Goal: Task Accomplishment & Management: Use online tool/utility

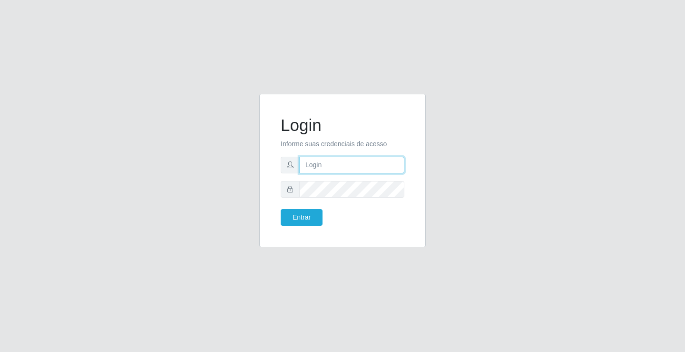
click at [328, 171] on input "text" at bounding box center [351, 165] width 105 height 17
type input "anacarla@ideal"
click at [310, 224] on button "Entrar" at bounding box center [302, 217] width 42 height 17
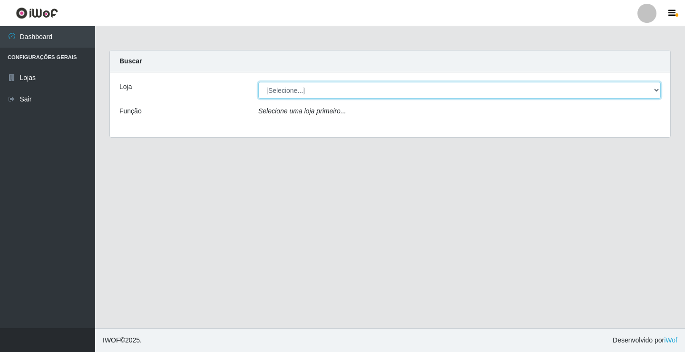
click at [657, 86] on select "[Selecione...] Ideal - Conceição" at bounding box center [459, 90] width 403 height 17
select select "231"
click at [258, 82] on select "[Selecione...] Ideal - Conceição" at bounding box center [459, 90] width 403 height 17
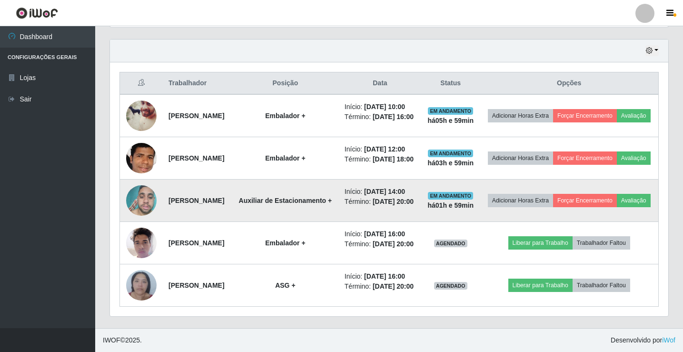
scroll to position [408, 0]
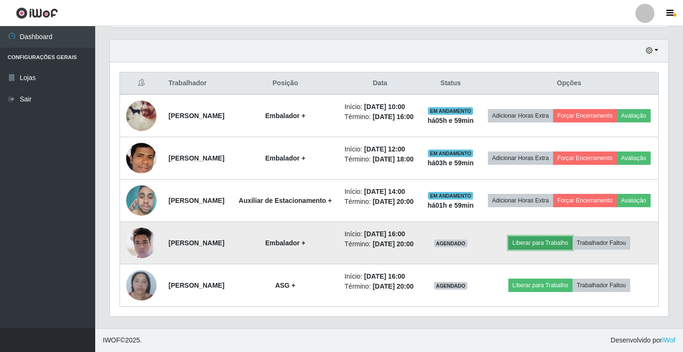
click at [544, 236] on button "Liberar para Trabalho" at bounding box center [540, 242] width 64 height 13
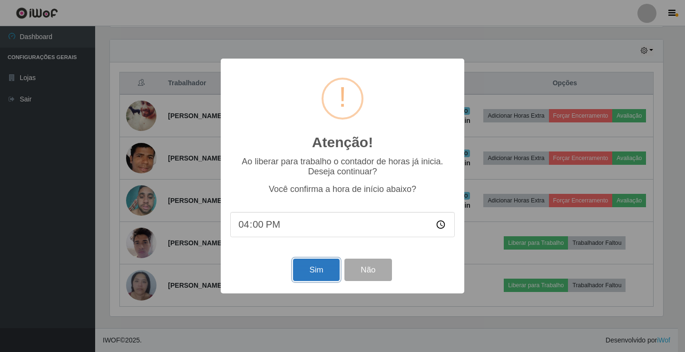
click at [311, 263] on button "Sim" at bounding box center [316, 269] width 46 height 22
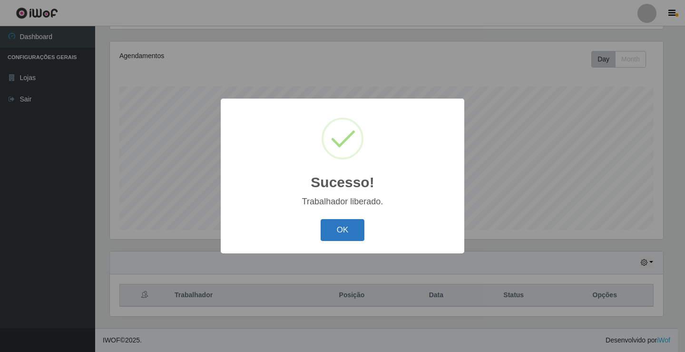
click at [348, 238] on button "OK" at bounding box center [343, 230] width 44 height 22
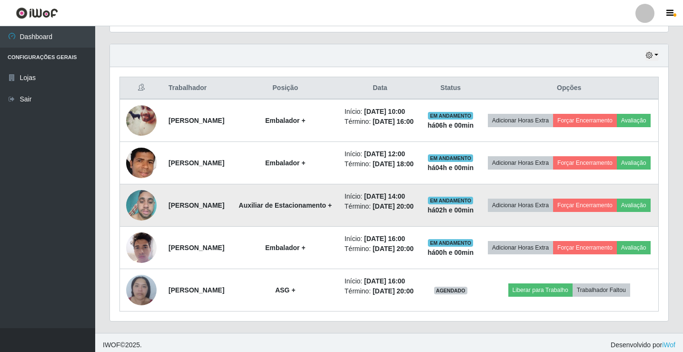
scroll to position [301, 0]
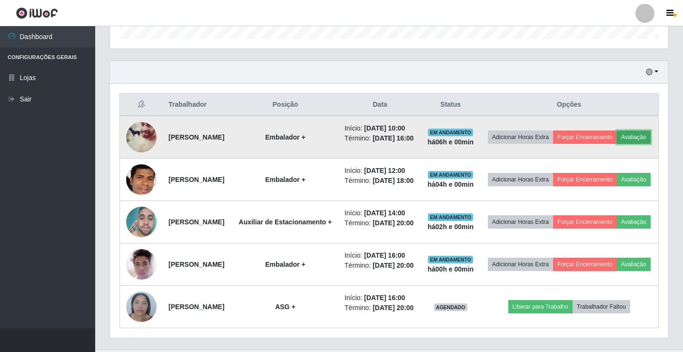
click at [617, 144] on button "Avaliação" at bounding box center [634, 136] width 34 height 13
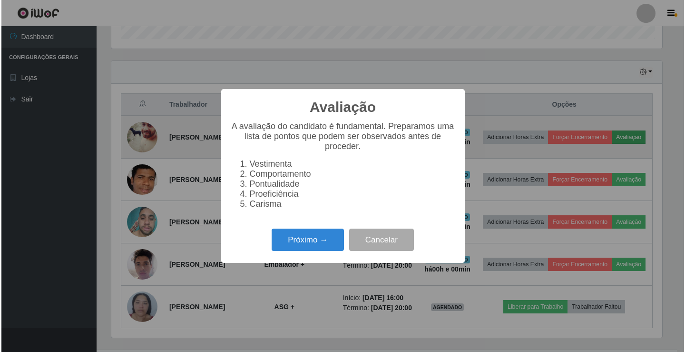
scroll to position [198, 554]
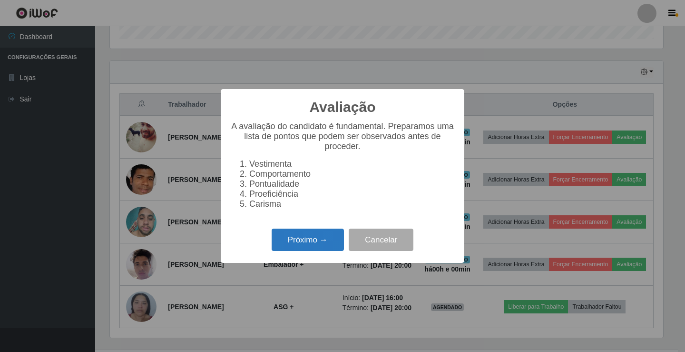
click at [319, 247] on button "Próximo →" at bounding box center [308, 239] width 72 height 22
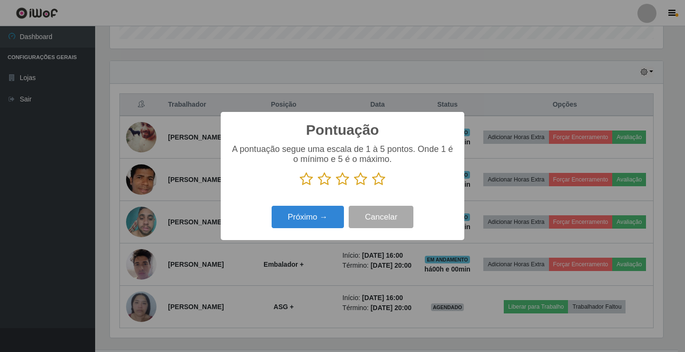
scroll to position [475781, 475425]
click at [376, 181] on icon at bounding box center [378, 179] width 13 height 14
click at [372, 186] on input "radio" at bounding box center [372, 186] width 0 height 0
click at [329, 212] on button "Próximo →" at bounding box center [308, 217] width 72 height 22
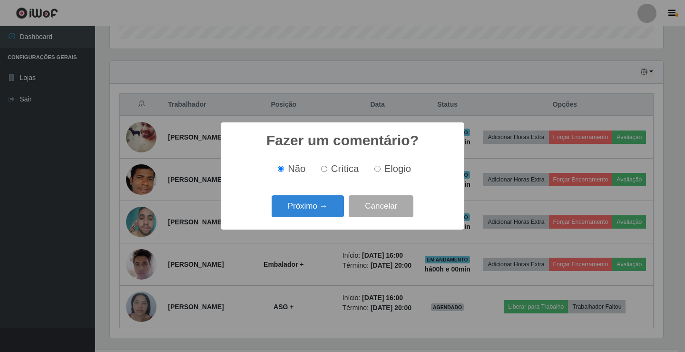
click at [329, 212] on button "Próximo →" at bounding box center [308, 206] width 72 height 22
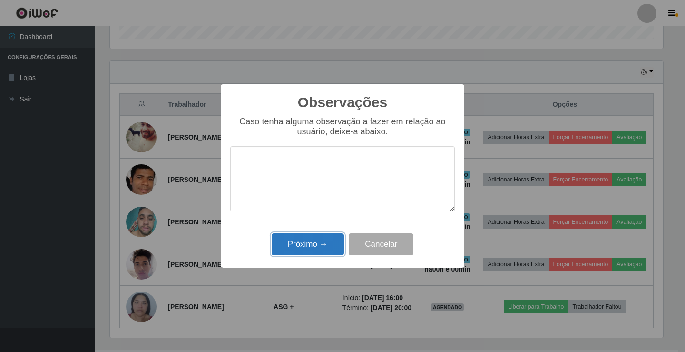
click at [326, 239] on button "Próximo →" at bounding box center [308, 244] width 72 height 22
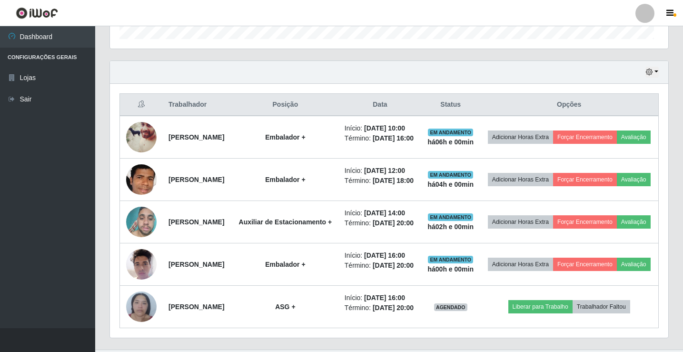
scroll to position [198, 558]
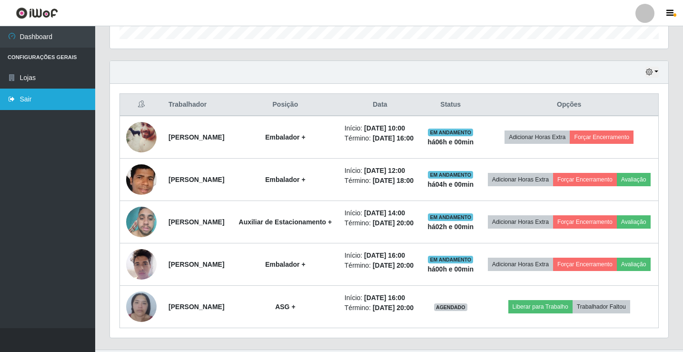
click at [64, 97] on link "Sair" at bounding box center [47, 99] width 95 height 21
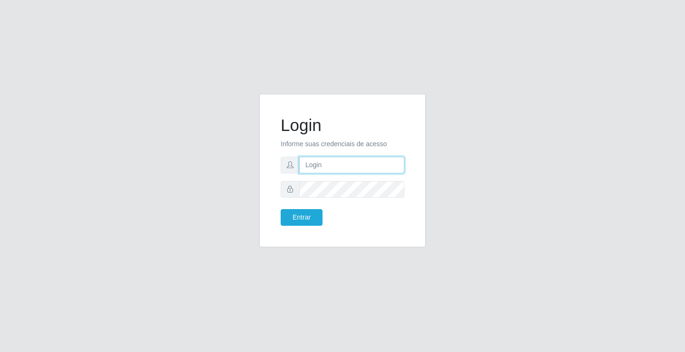
click at [335, 167] on input "text" at bounding box center [351, 165] width 105 height 17
type input "anacarla@ideal"
click at [315, 218] on button "Entrar" at bounding box center [302, 217] width 42 height 17
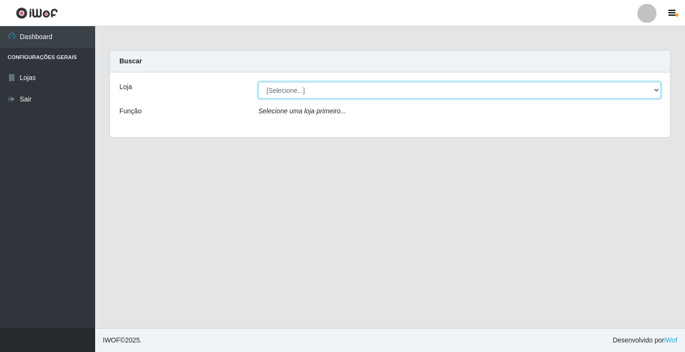
click at [655, 90] on select "[Selecione...] Ideal - Conceição" at bounding box center [459, 90] width 403 height 17
select select "231"
click at [258, 82] on select "[Selecione...] Ideal - Conceição" at bounding box center [459, 90] width 403 height 17
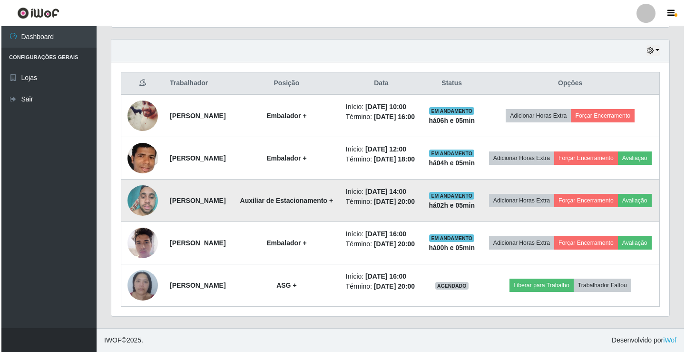
scroll to position [313, 0]
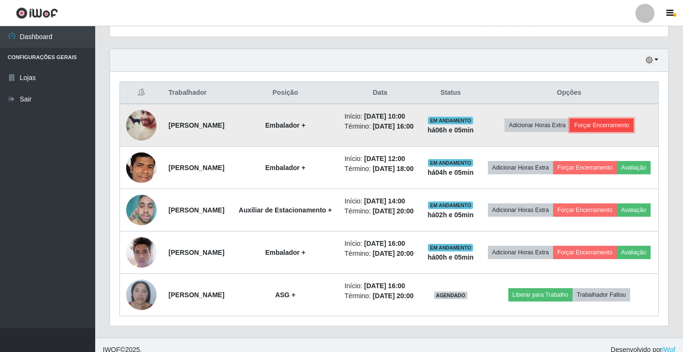
click at [610, 132] on button "Forçar Encerramento" at bounding box center [602, 125] width 64 height 13
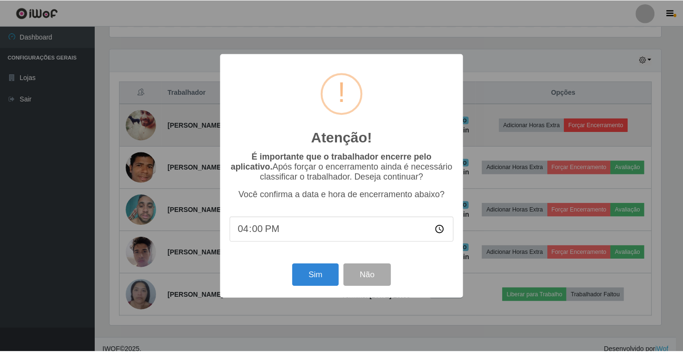
scroll to position [198, 554]
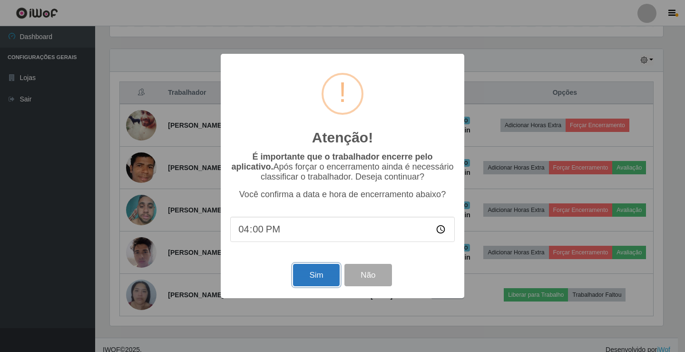
click at [307, 284] on button "Sim" at bounding box center [316, 275] width 46 height 22
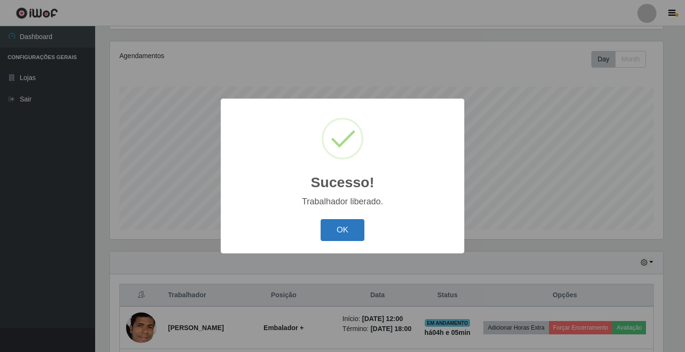
click at [334, 237] on button "OK" at bounding box center [343, 230] width 44 height 22
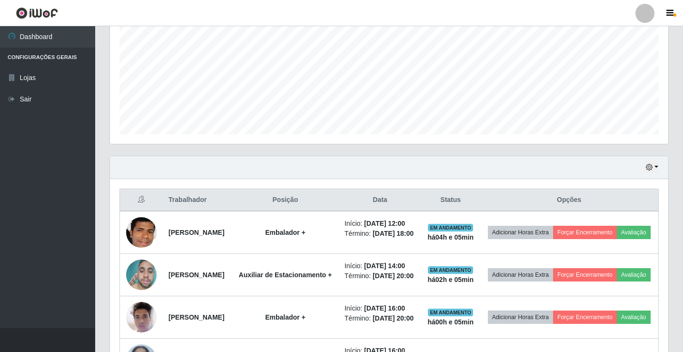
scroll to position [301, 0]
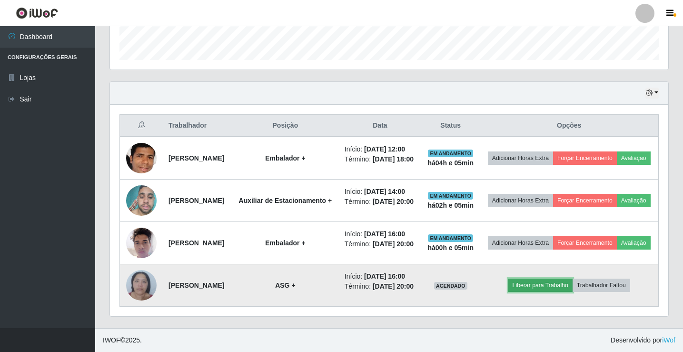
click at [561, 292] on button "Liberar para Trabalho" at bounding box center [540, 284] width 64 height 13
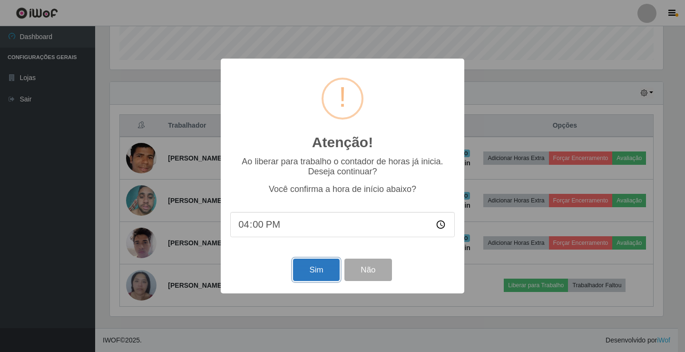
click at [312, 277] on button "Sim" at bounding box center [316, 269] width 46 height 22
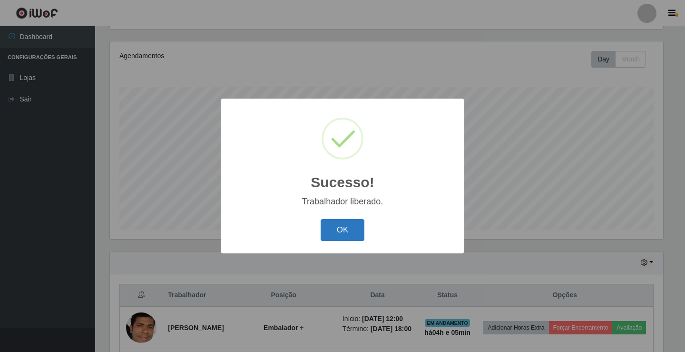
click at [328, 231] on button "OK" at bounding box center [343, 230] width 44 height 22
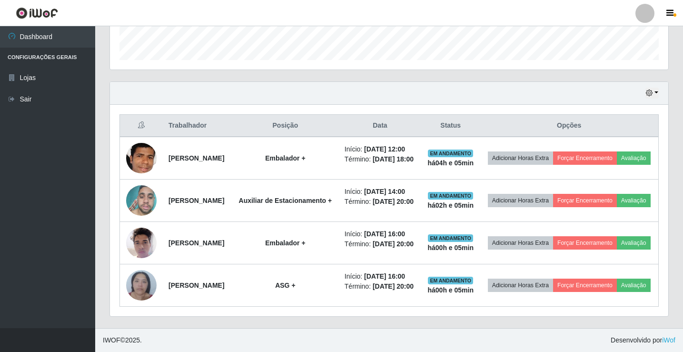
scroll to position [309, 0]
click at [84, 108] on link "Sair" at bounding box center [47, 99] width 95 height 21
